Goal: Task Accomplishment & Management: Use online tool/utility

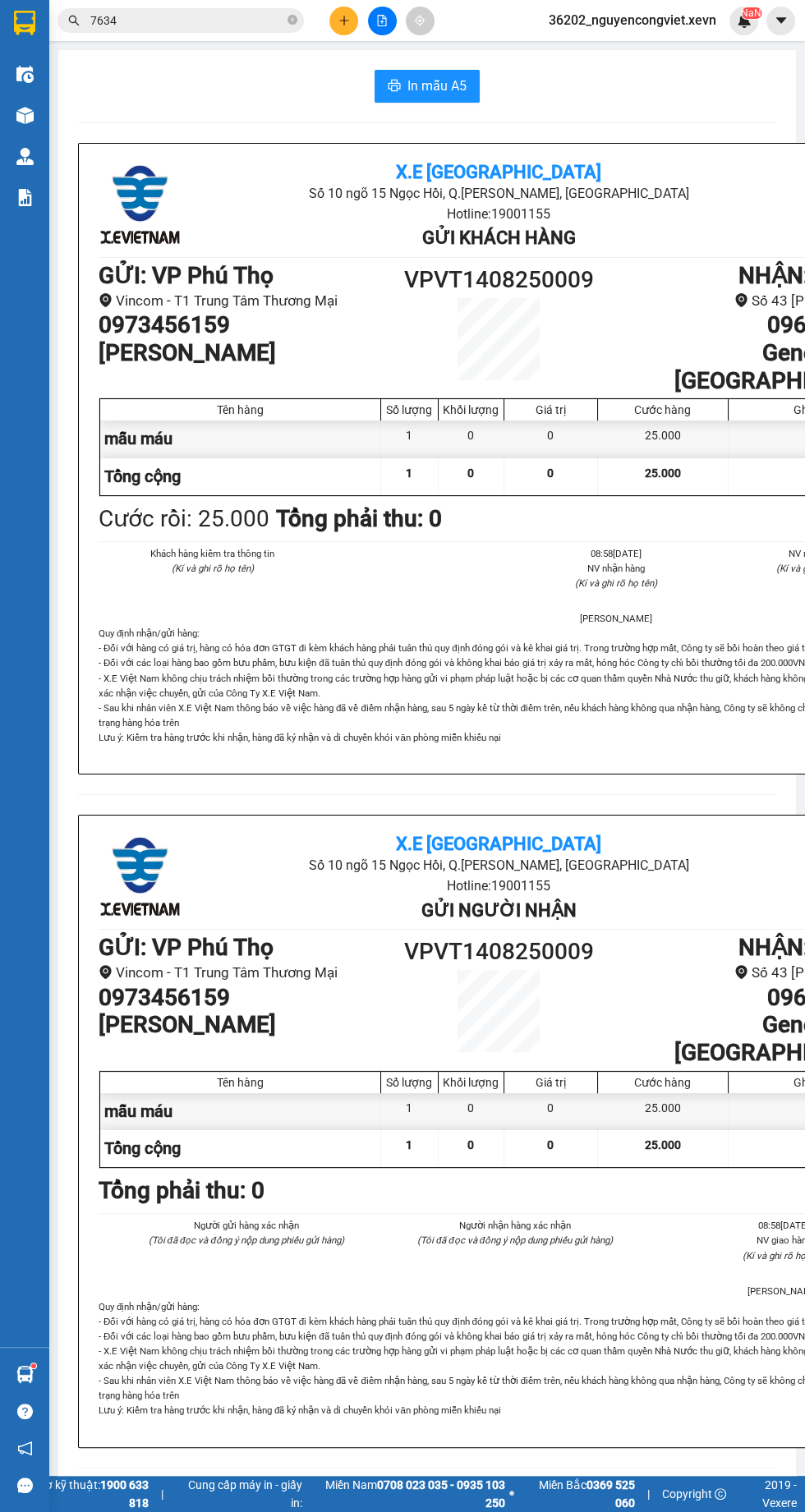
click at [23, 197] on img at bounding box center [25, 197] width 18 height 18
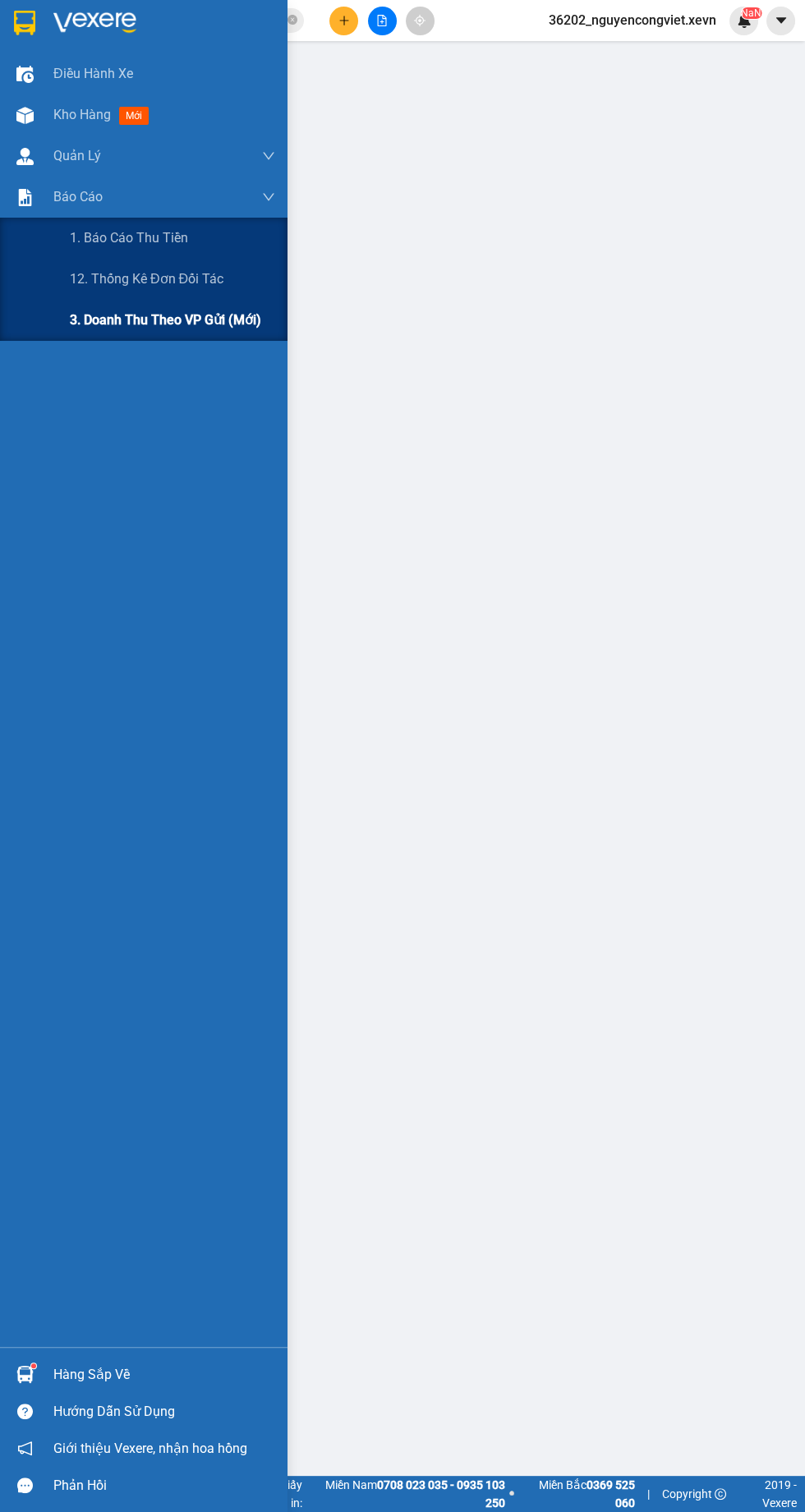
click at [226, 321] on span "3. Doanh Thu theo VP Gửi (mới)" at bounding box center [165, 320] width 191 height 21
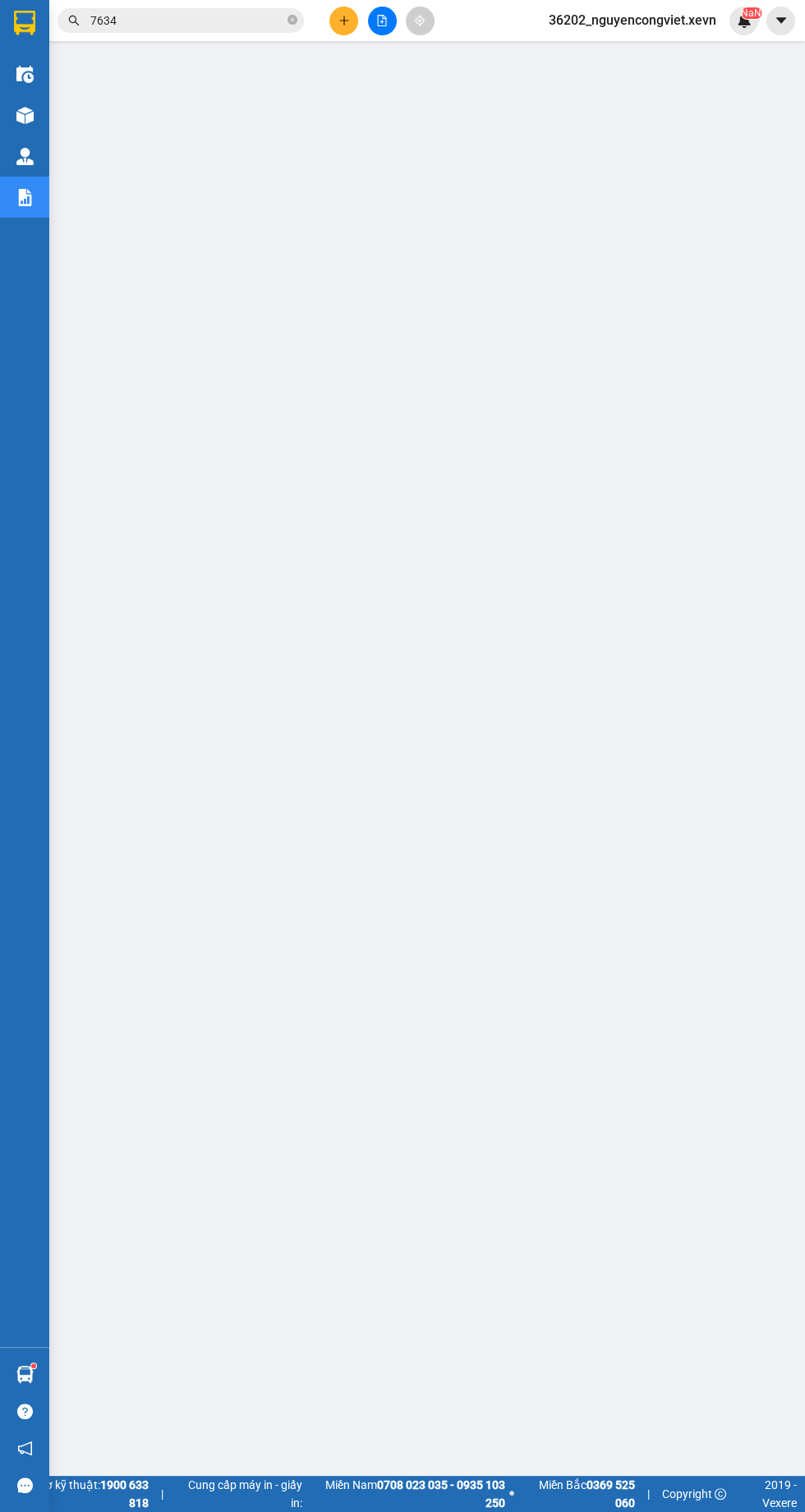
click at [23, 115] on img at bounding box center [25, 115] width 18 height 18
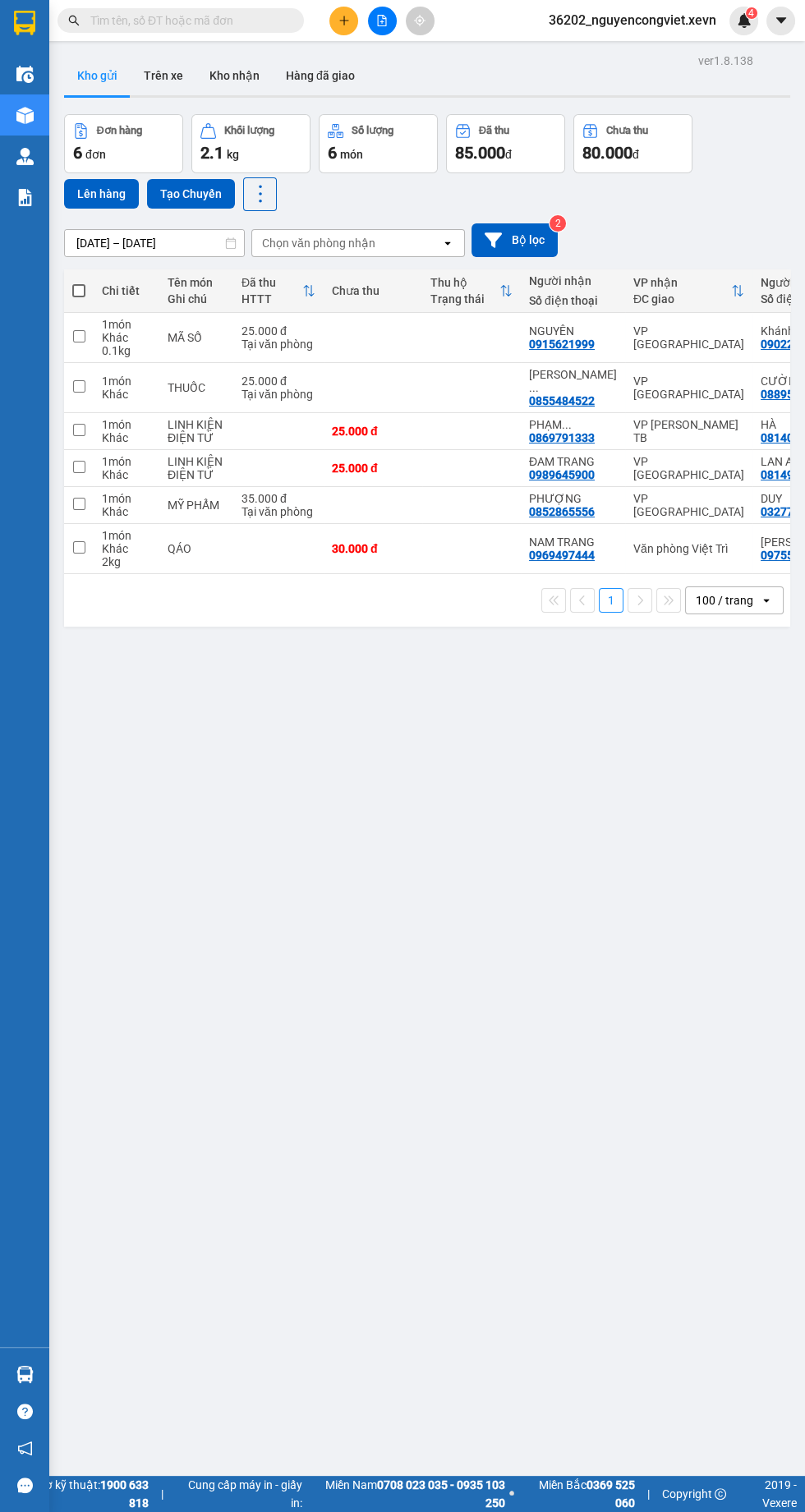
click at [23, 197] on img at bounding box center [25, 197] width 18 height 18
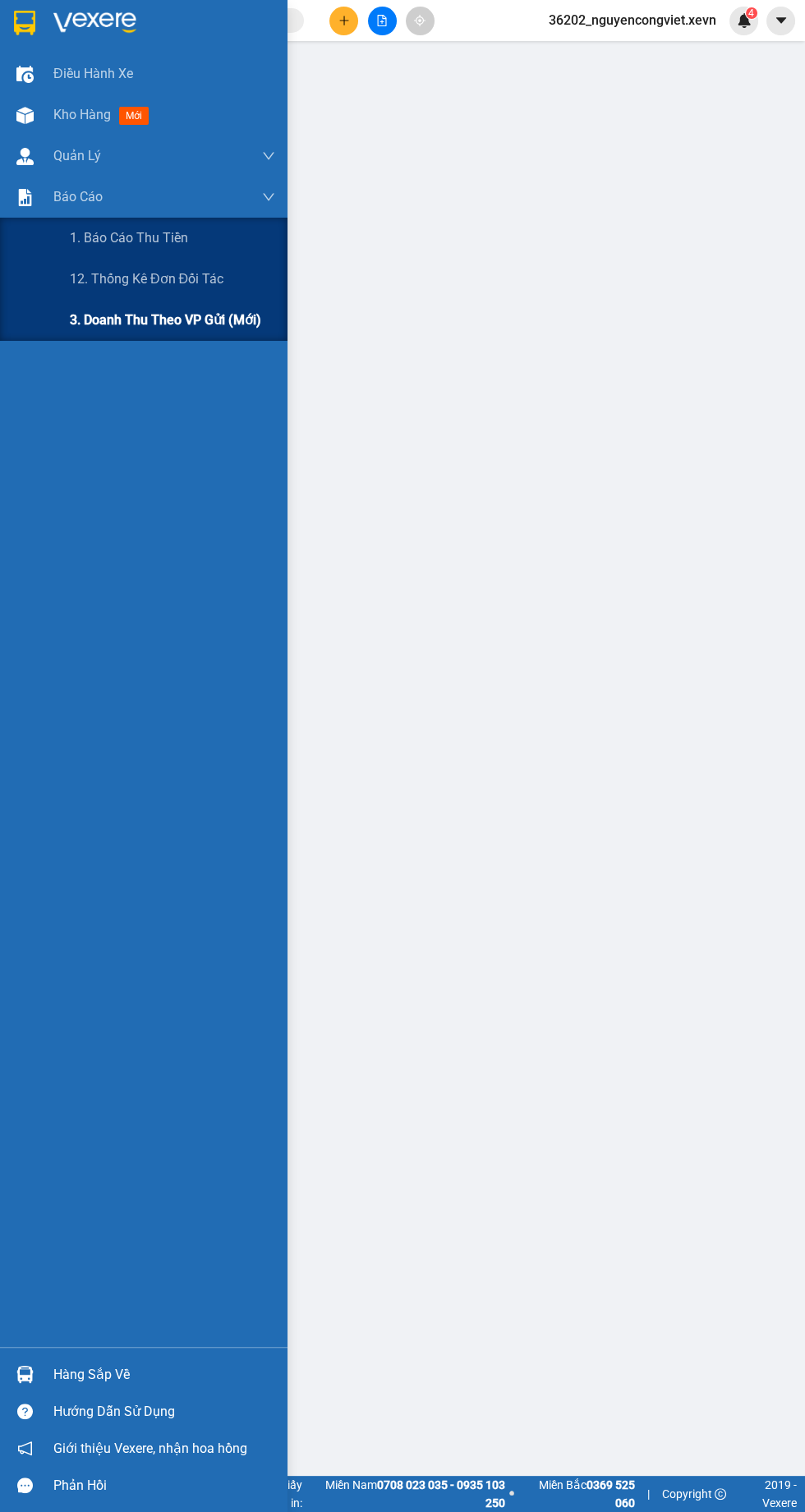
click at [89, 338] on div "3. Doanh Thu theo VP Gửi (mới)" at bounding box center [172, 320] width 205 height 41
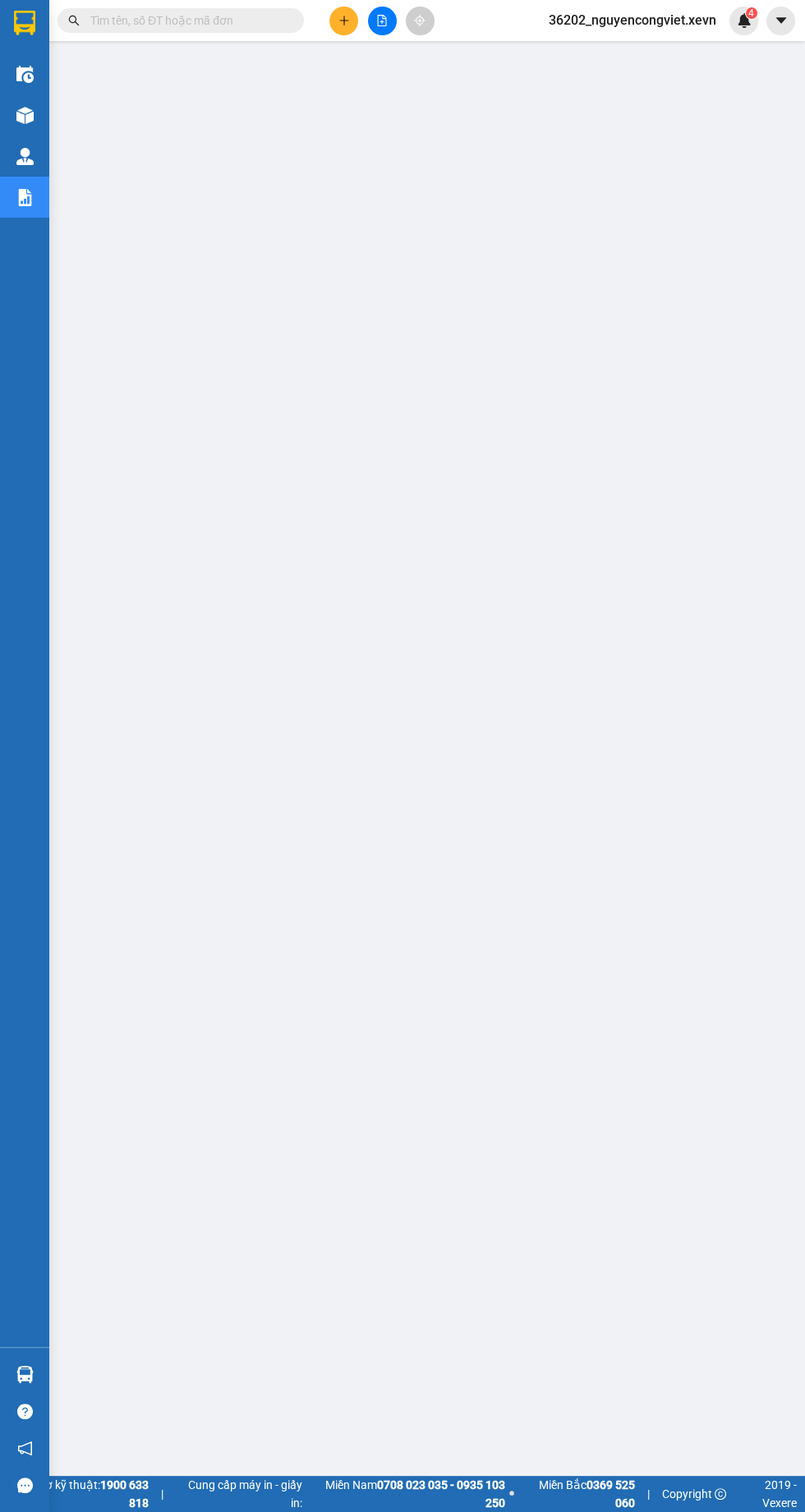
click at [20, 121] on img at bounding box center [25, 115] width 18 height 18
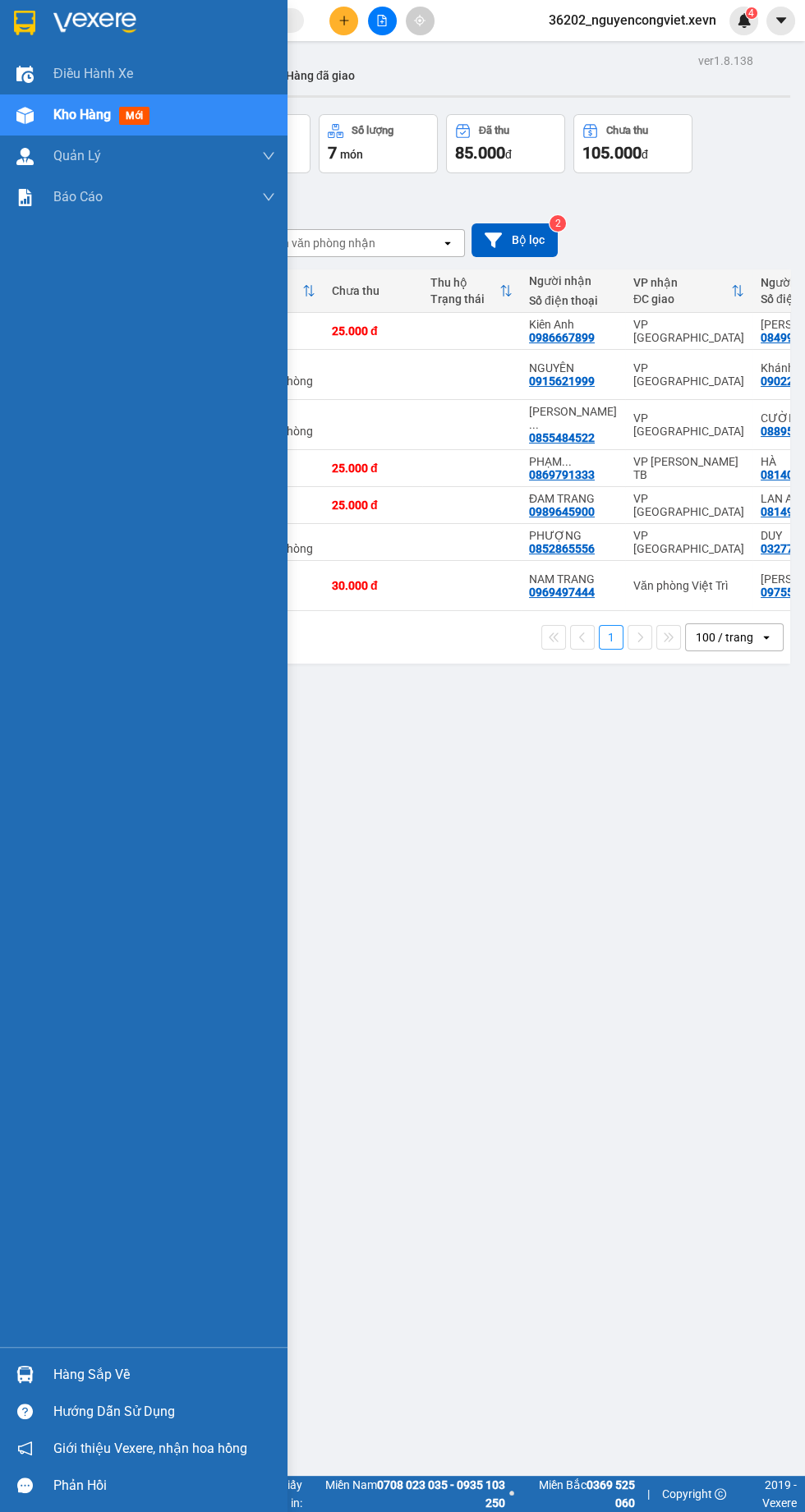
click at [547, 911] on div "ver 1.8.138 Kho gửi Trên xe Kho nhận Hàng đã giao Đơn hàng 7 đơn Khối lượng 2.1…" at bounding box center [427, 805] width 739 height 1512
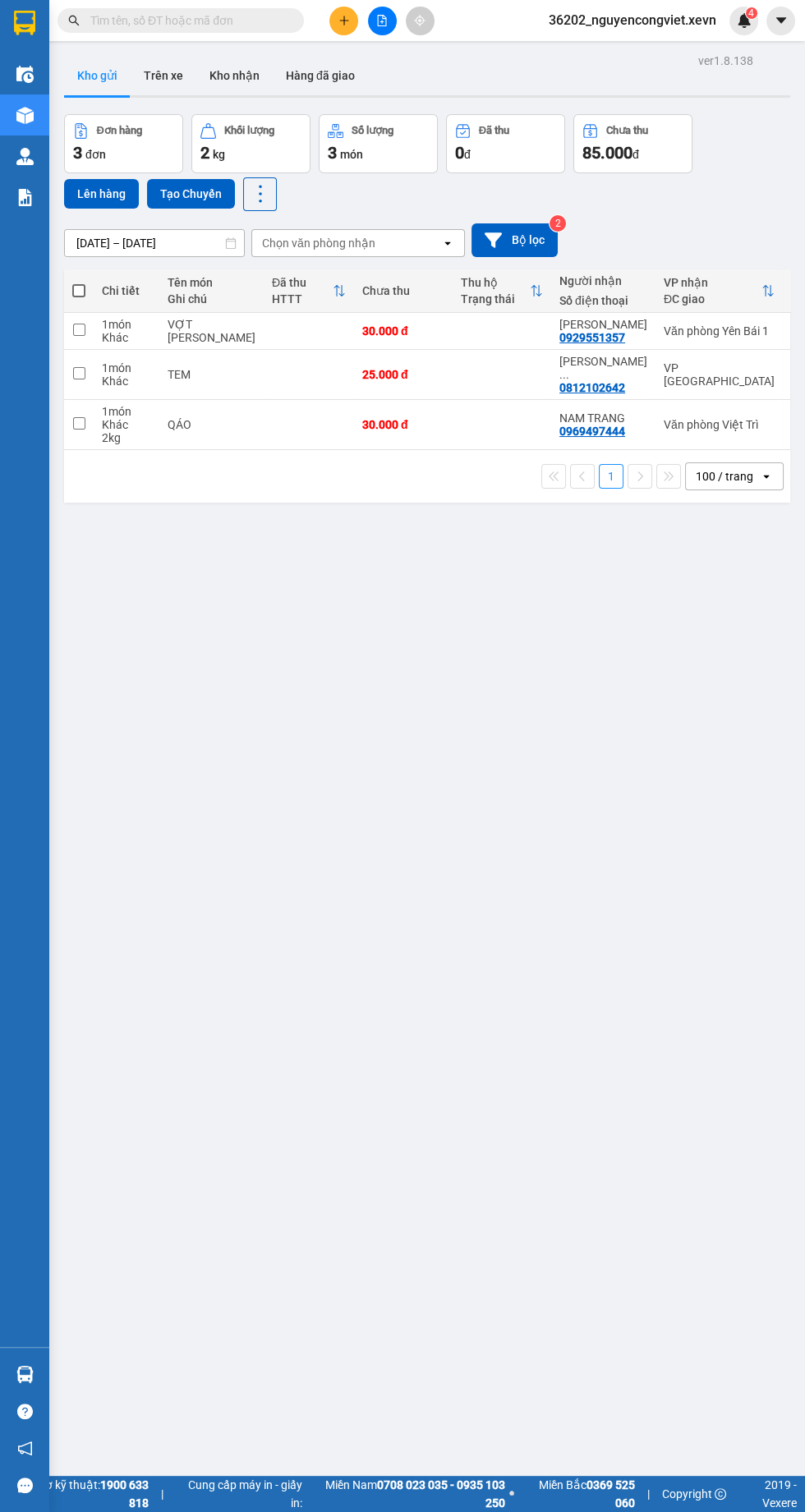
click at [46, 193] on div "Báo cáo" at bounding box center [24, 197] width 49 height 41
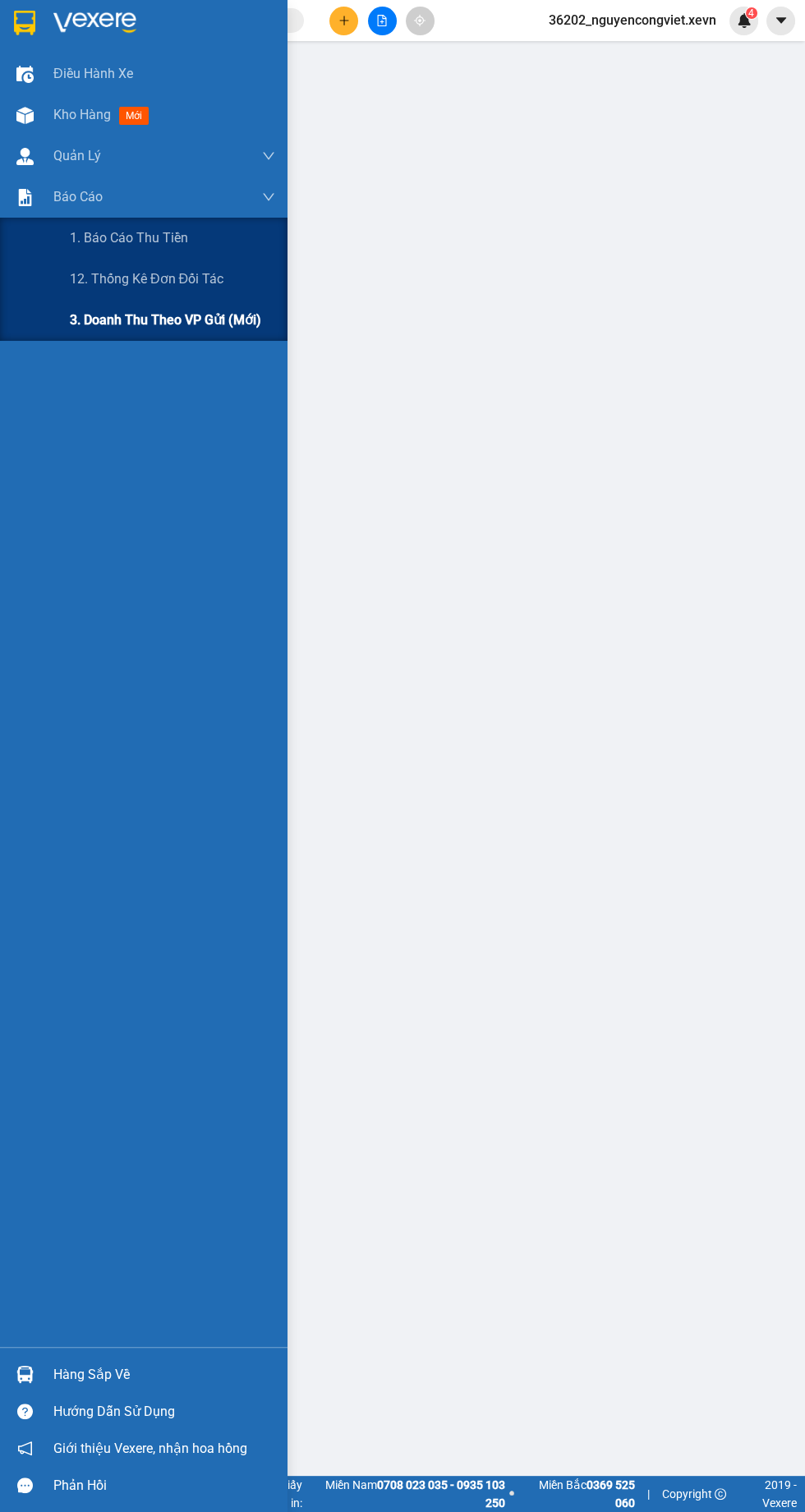
click at [222, 325] on span "3. Doanh Thu theo VP Gửi (mới)" at bounding box center [165, 320] width 191 height 21
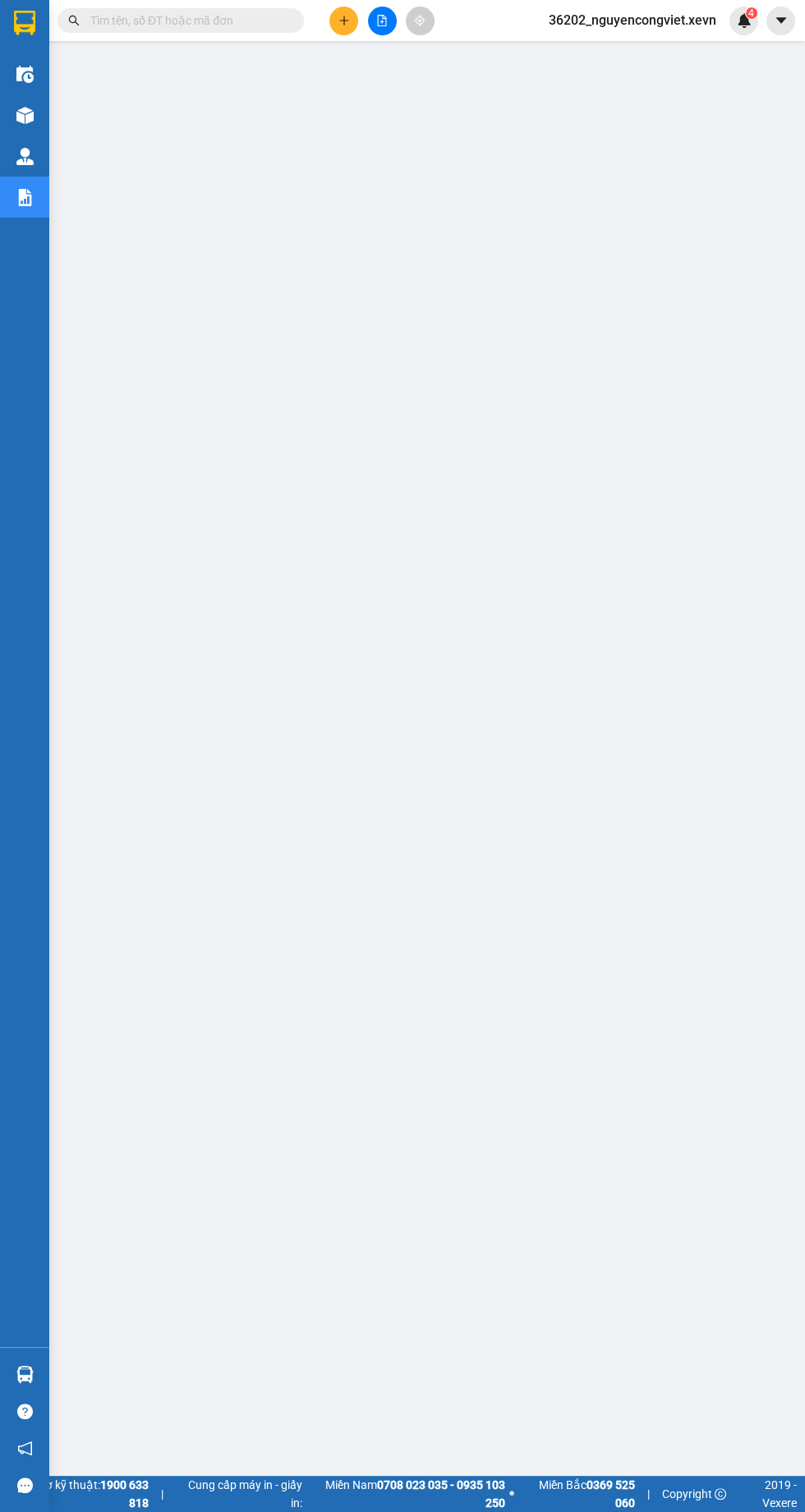
click at [378, 22] on icon "file-add" at bounding box center [382, 21] width 12 height 12
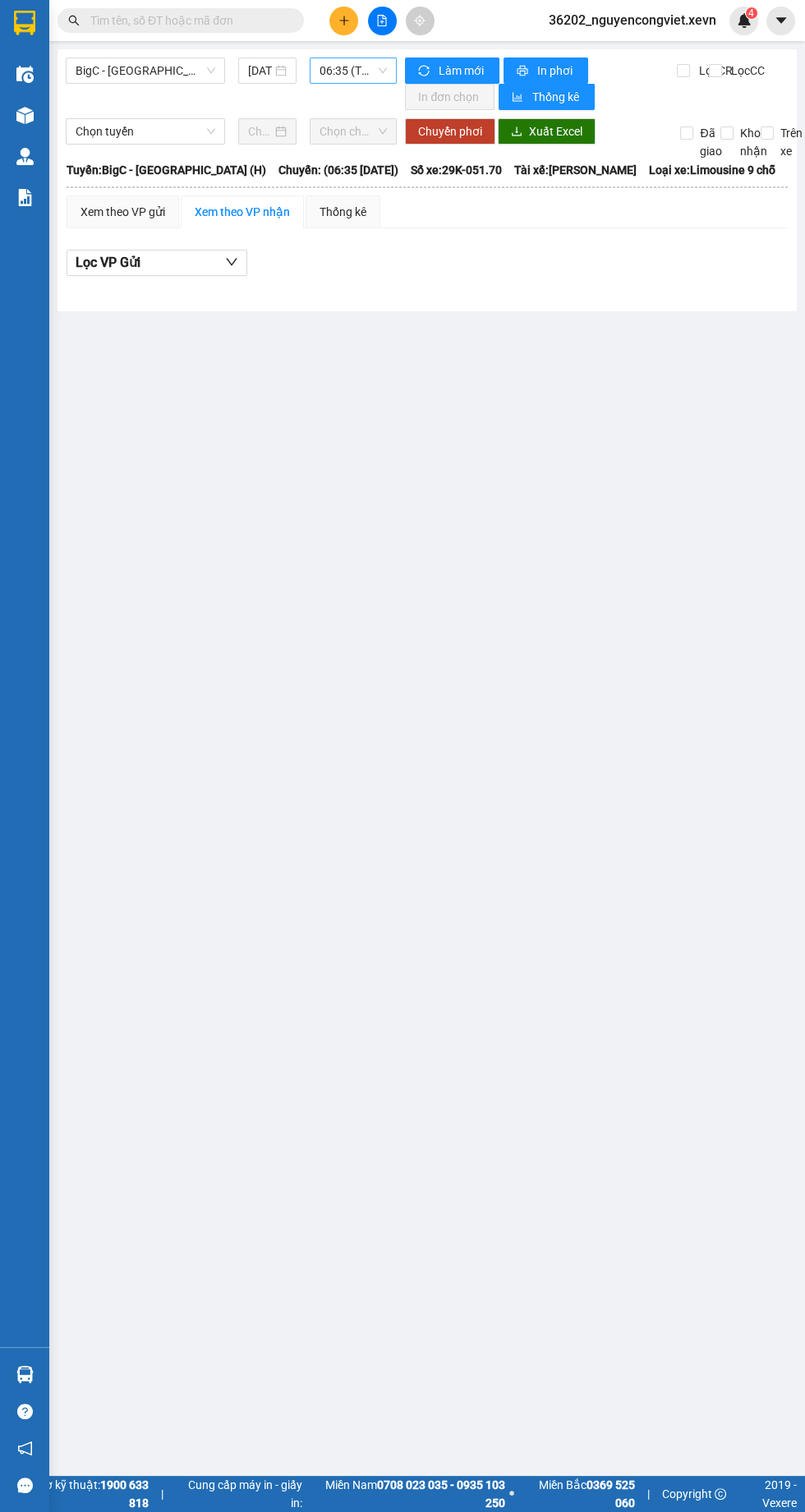
click at [337, 67] on span "06:35 (TC) - 29K-051.70" at bounding box center [353, 70] width 67 height 24
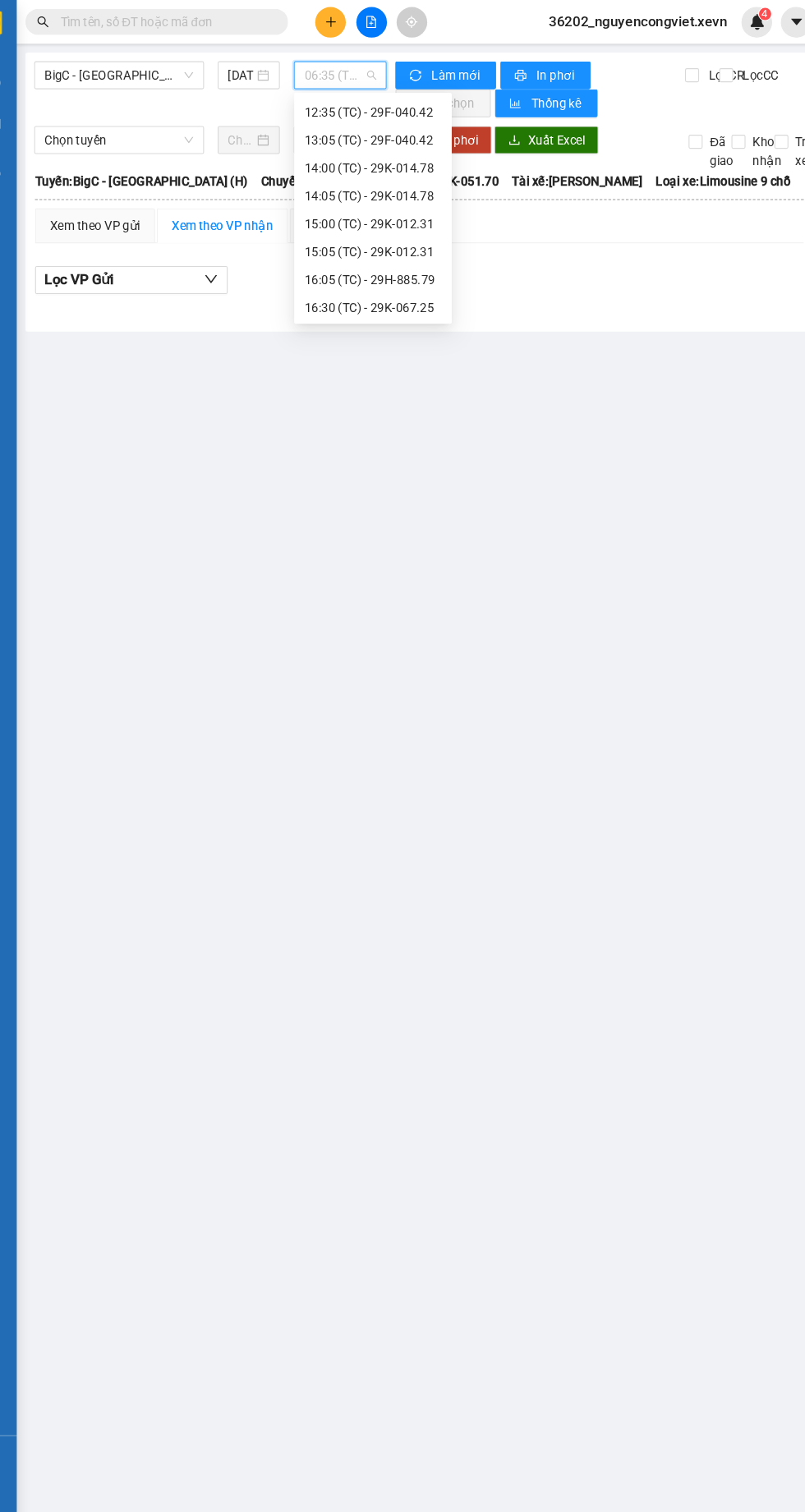
scroll to position [342, 0]
click at [402, 264] on div "16:30 (TC) - 29K-067.25" at bounding box center [383, 261] width 128 height 18
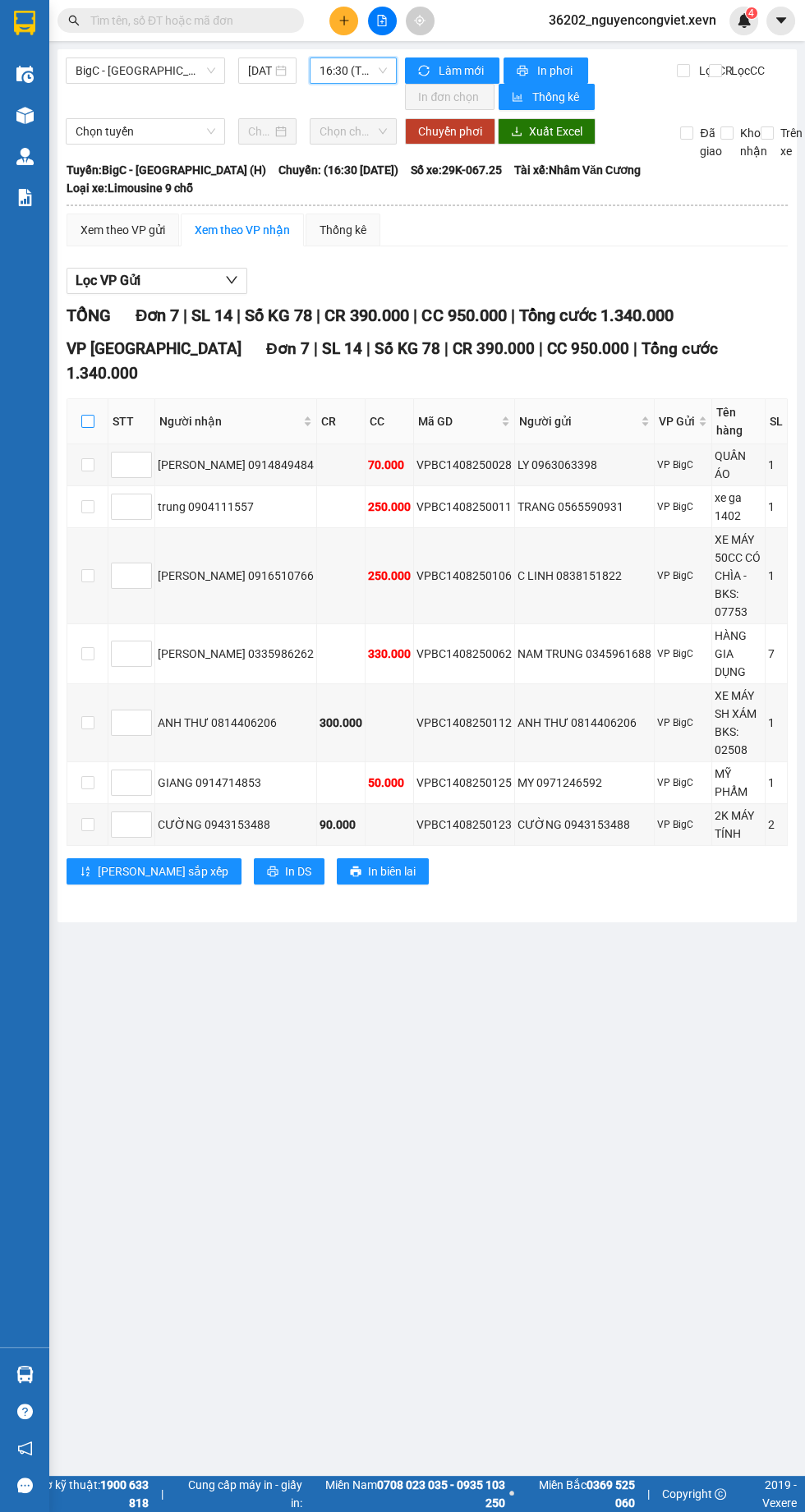
click at [87, 415] on input "checkbox" at bounding box center [88, 421] width 13 height 13
checkbox input "true"
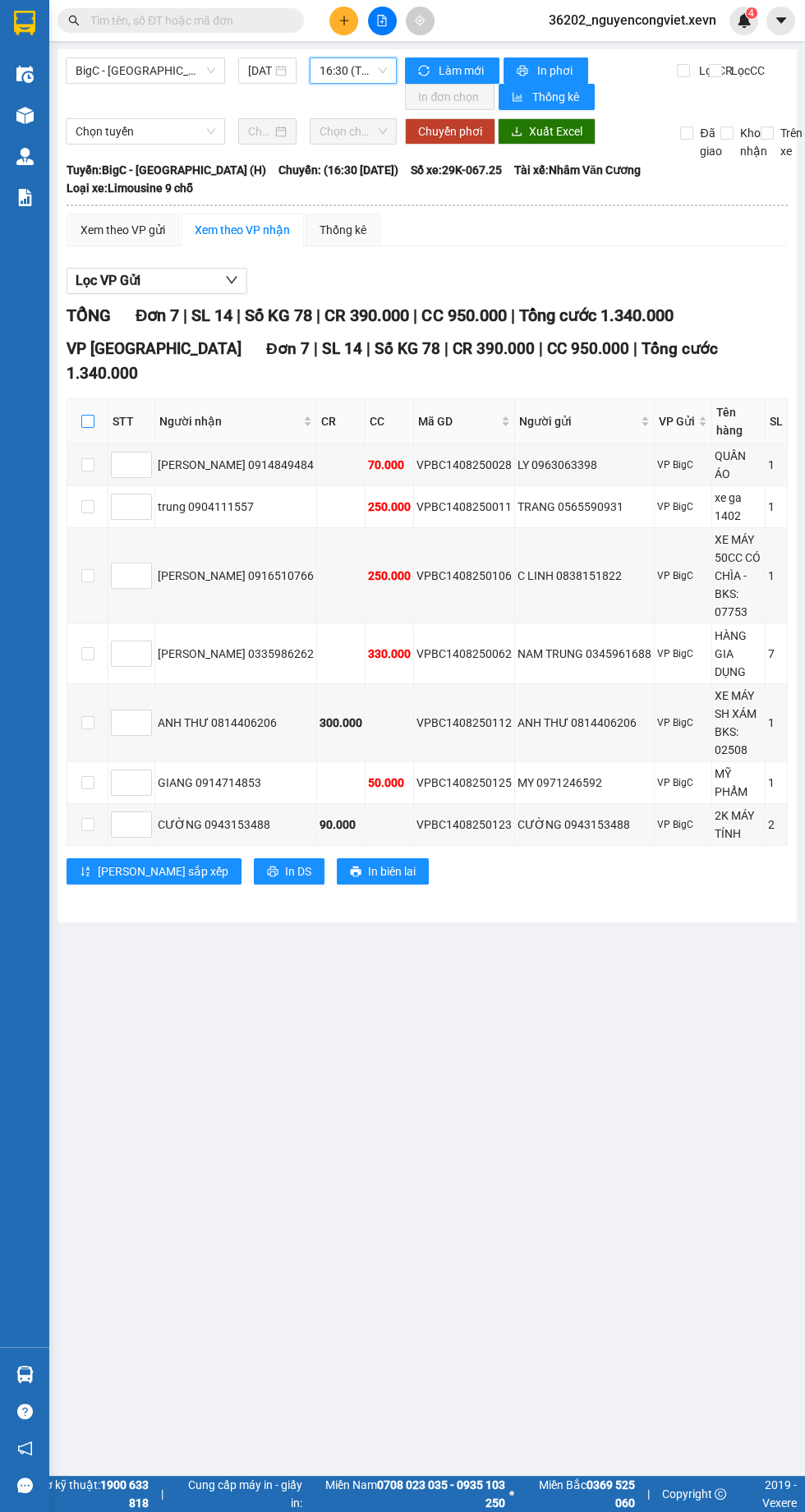
checkbox input "true"
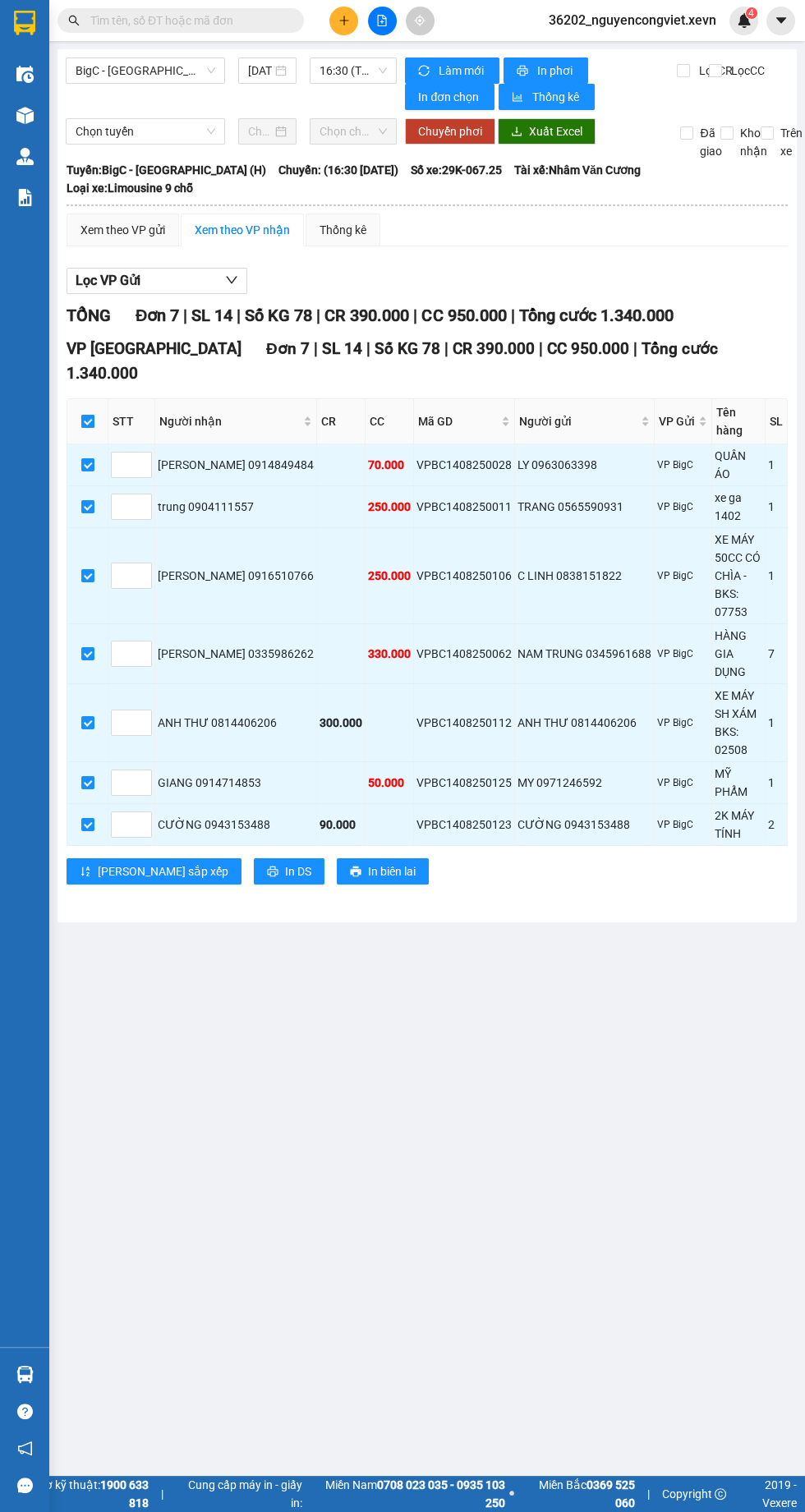
click at [86, 415] on input "checkbox" at bounding box center [88, 421] width 13 height 13
checkbox input "false"
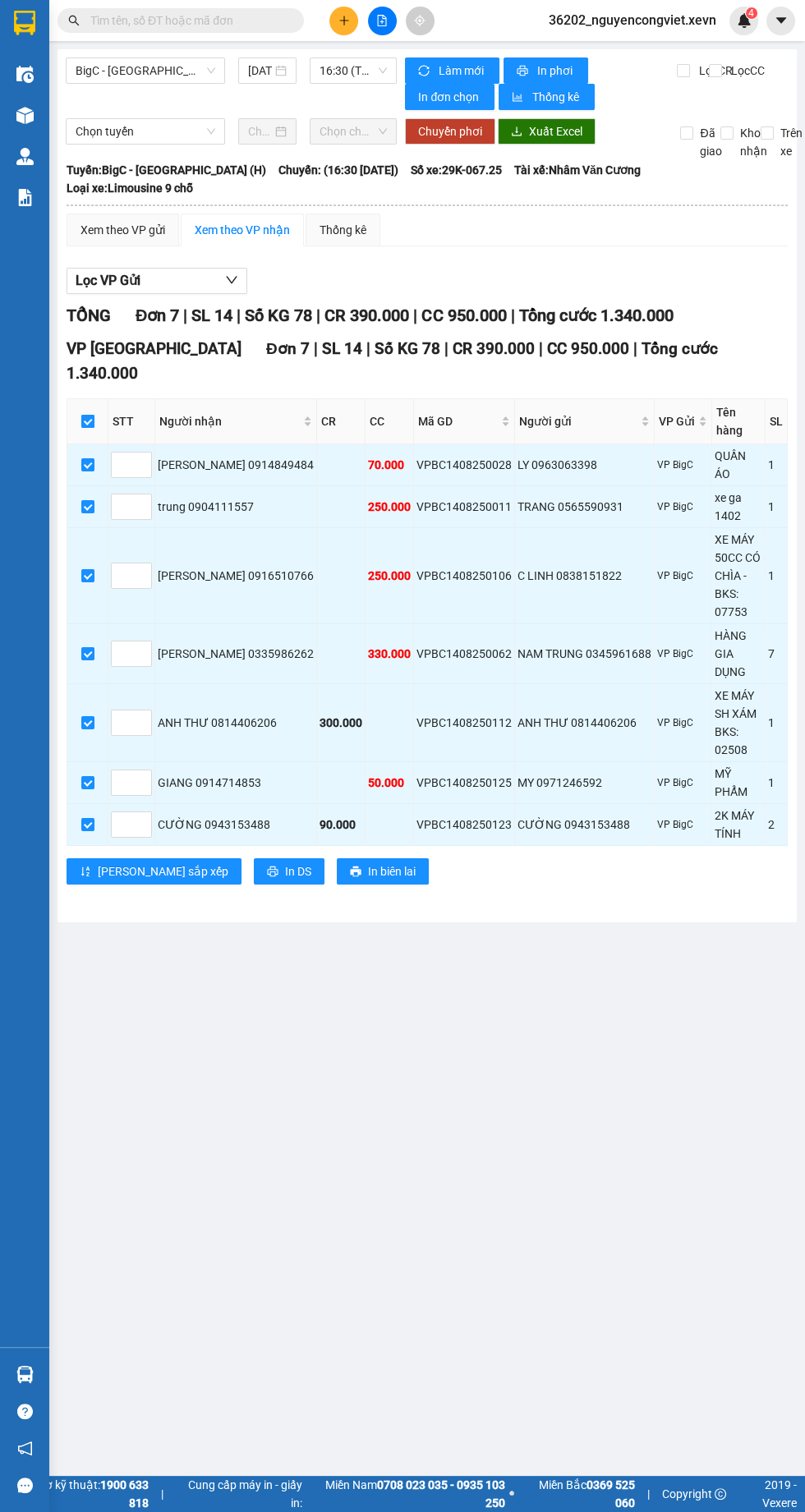
checkbox input "false"
